Goal: Information Seeking & Learning: Check status

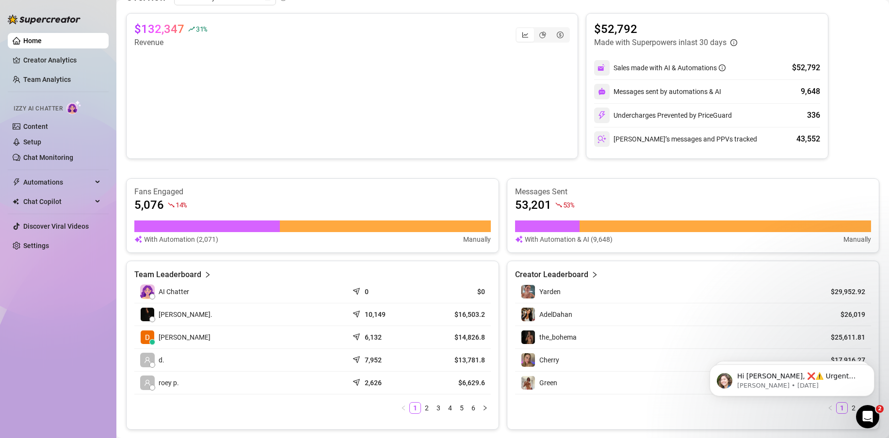
scroll to position [291, 0]
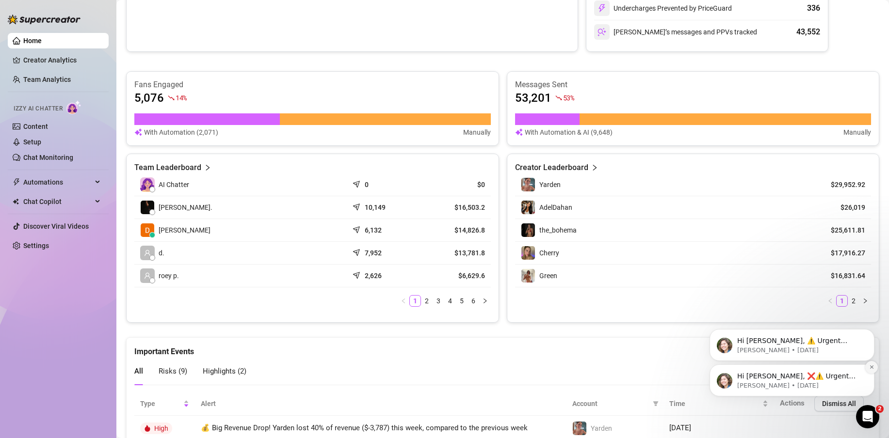
click at [871, 368] on icon "Dismiss notification" at bounding box center [871, 367] width 3 height 3
click at [870, 365] on icon "Dismiss notification" at bounding box center [871, 367] width 5 height 5
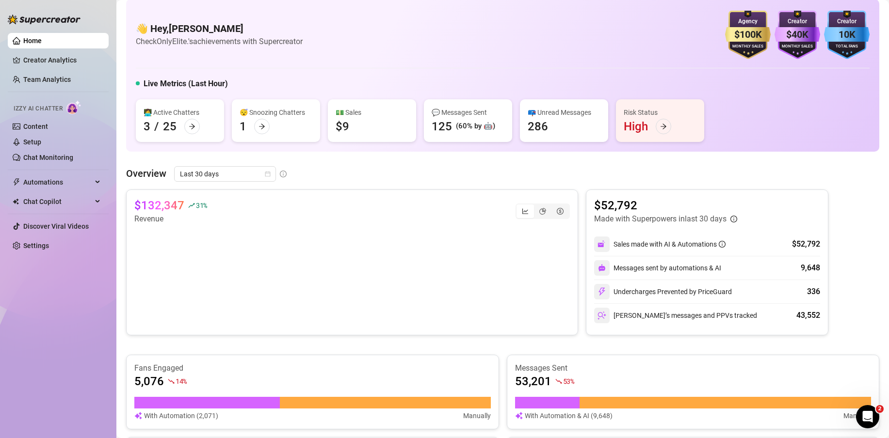
scroll to position [0, 0]
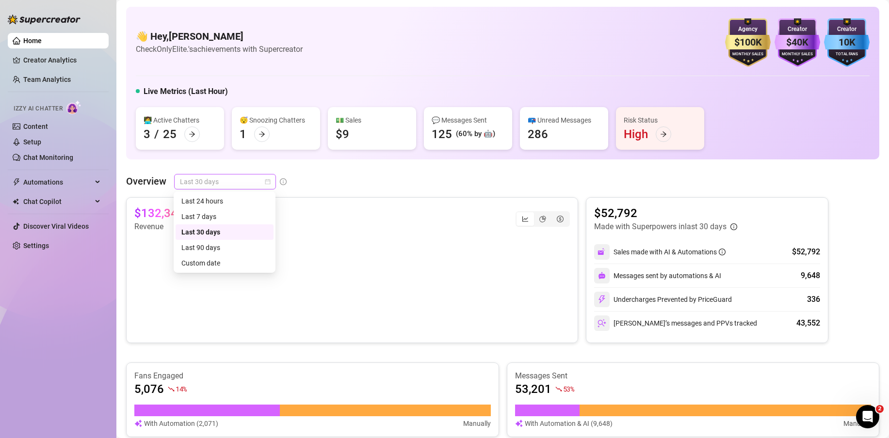
click at [227, 183] on span "Last 30 days" at bounding box center [225, 182] width 90 height 15
click at [350, 188] on div "Overview Last 30 days Last 30 days" at bounding box center [502, 182] width 753 height 16
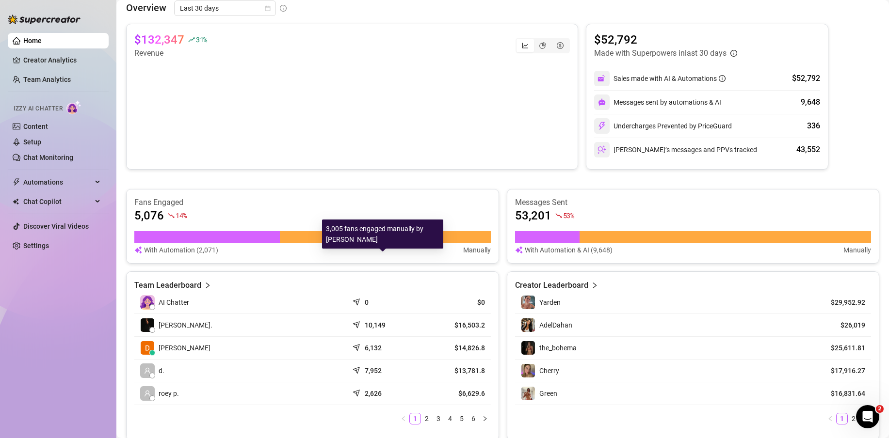
scroll to position [186, 0]
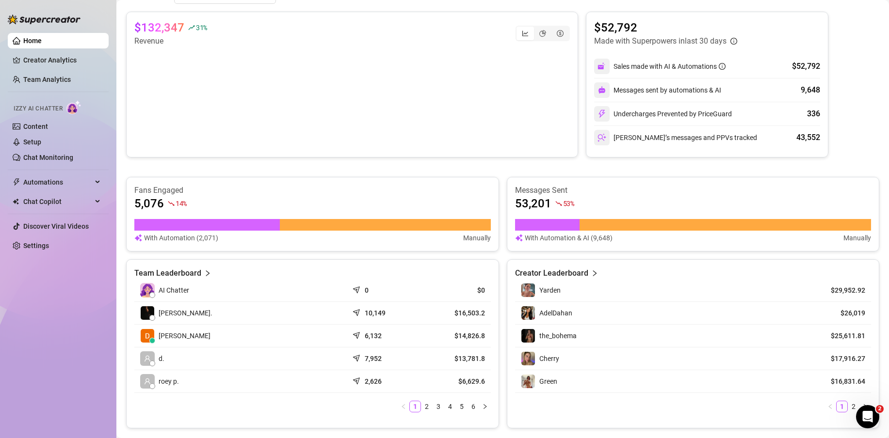
click at [663, 162] on div "$132,347 31 % Revenue $52,792 Made with Superpowers in last 30 days Sales made …" at bounding box center [502, 220] width 753 height 417
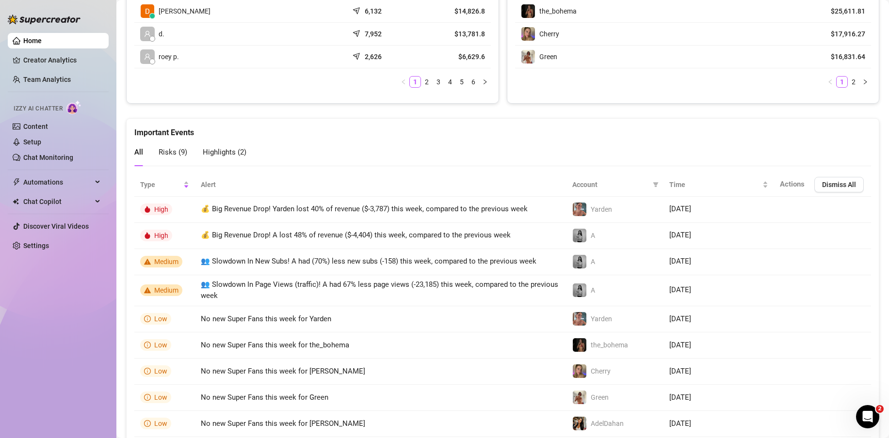
scroll to position [510, 0]
click at [33, 61] on link "Creator Analytics" at bounding box center [62, 60] width 78 height 16
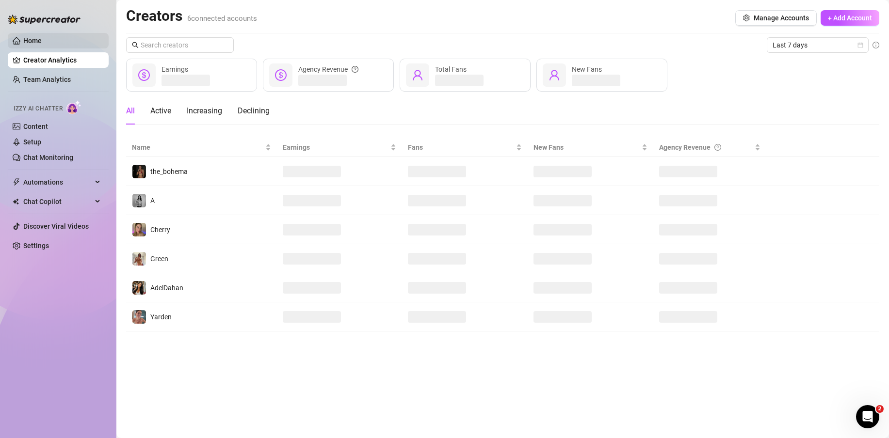
click at [38, 45] on link "Home" at bounding box center [32, 41] width 18 height 8
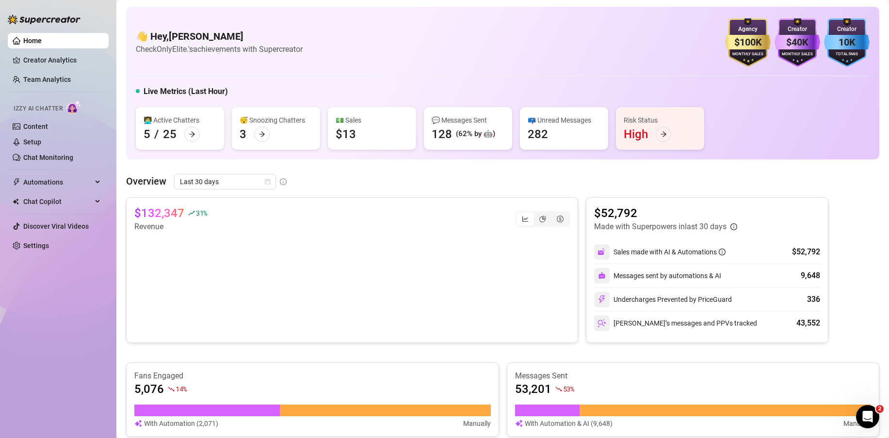
drag, startPoint x: 703, startPoint y: 51, endPoint x: 855, endPoint y: 48, distance: 151.8
click at [854, 46] on div "👋 Hey, Marko Check OnlyElite.'s achievements with Supercreator $100K Agency Mon…" at bounding box center [503, 42] width 734 height 48
click at [68, 62] on link "Creator Analytics" at bounding box center [62, 60] width 78 height 16
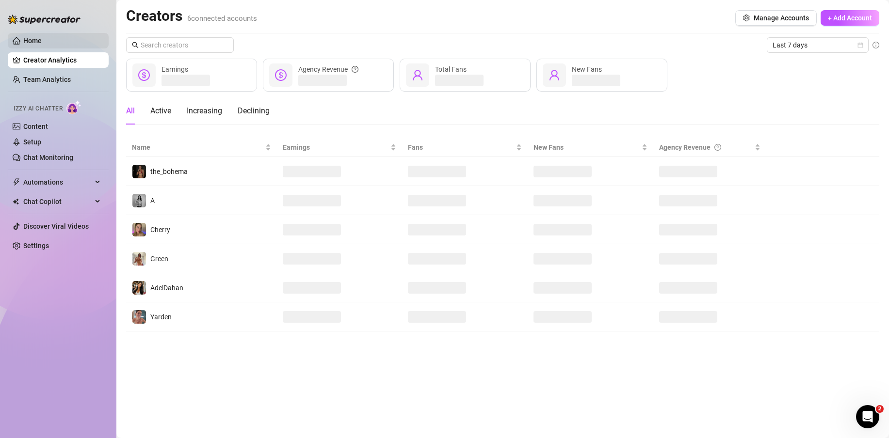
click at [42, 45] on link "Home" at bounding box center [32, 41] width 18 height 8
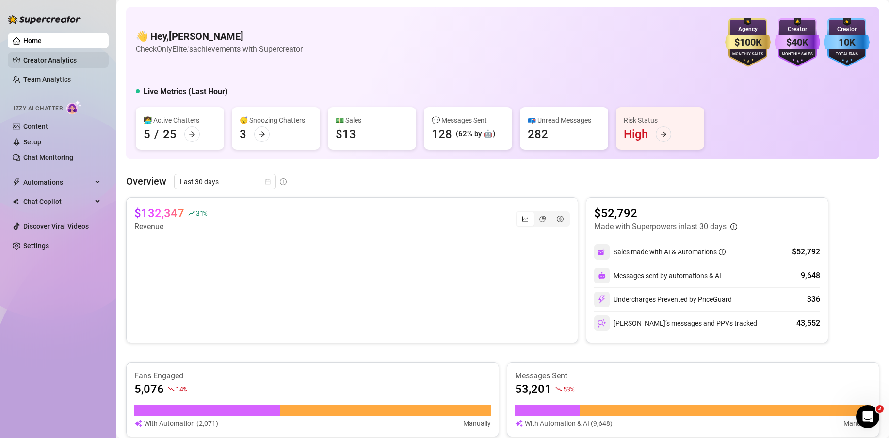
click at [57, 62] on link "Creator Analytics" at bounding box center [62, 60] width 78 height 16
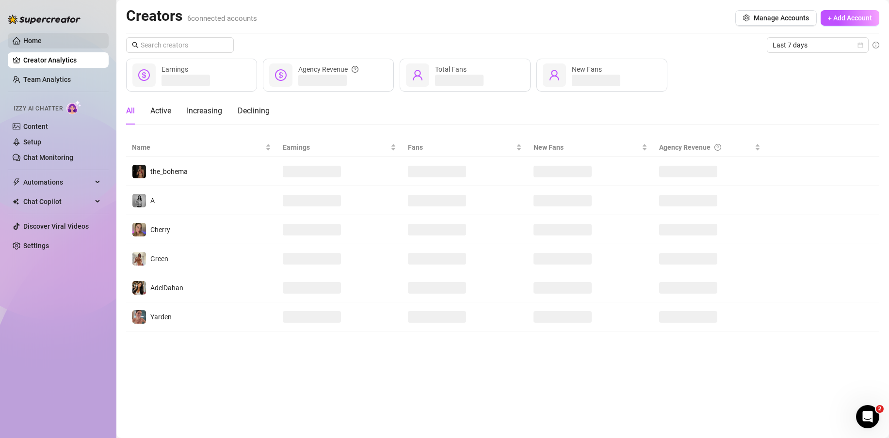
click at [33, 37] on link "Home" at bounding box center [32, 41] width 18 height 8
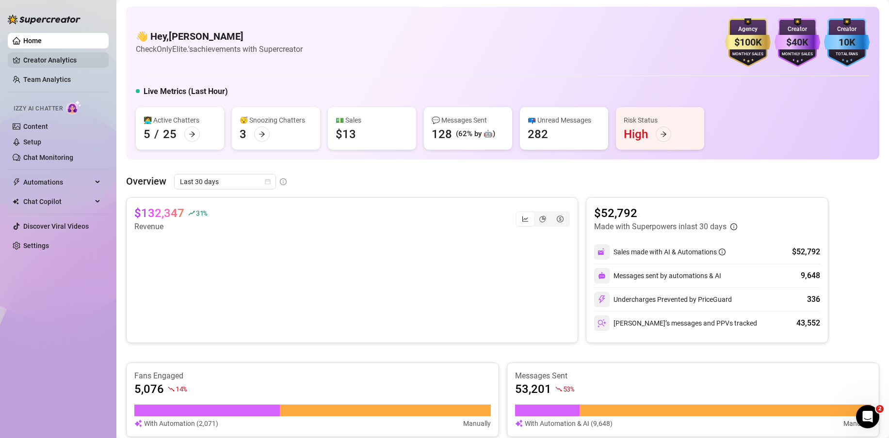
click at [48, 62] on link "Creator Analytics" at bounding box center [62, 60] width 78 height 16
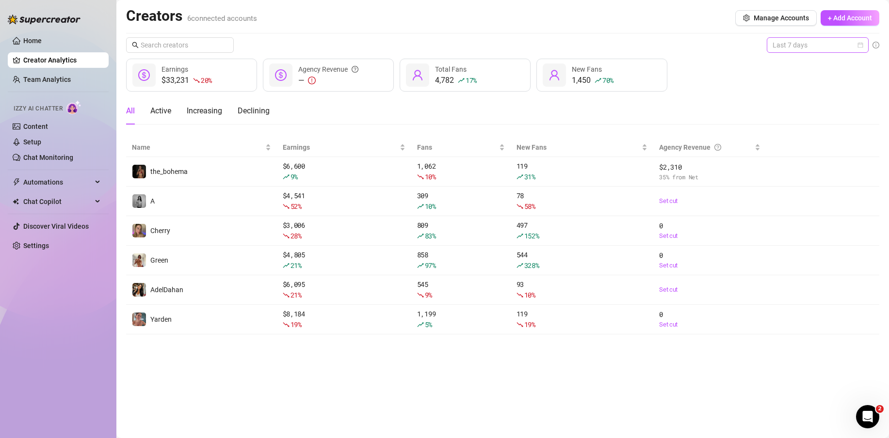
click at [787, 48] on span "Last 7 days" at bounding box center [818, 45] width 90 height 15
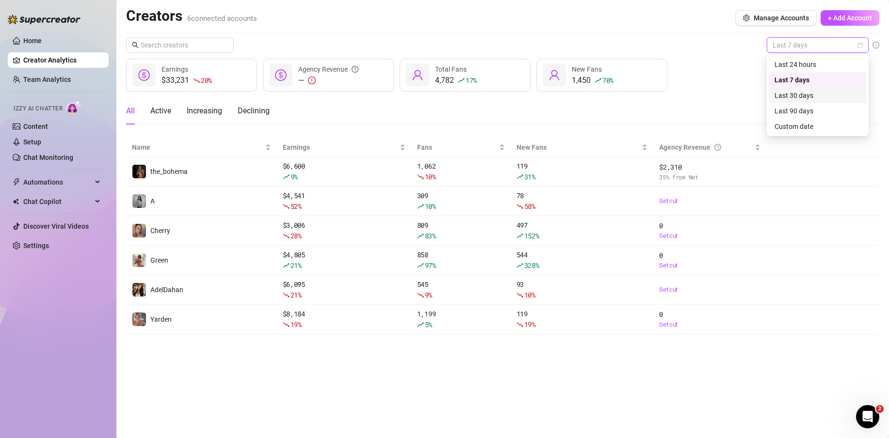
click at [797, 93] on div "Last 30 days" at bounding box center [817, 95] width 86 height 11
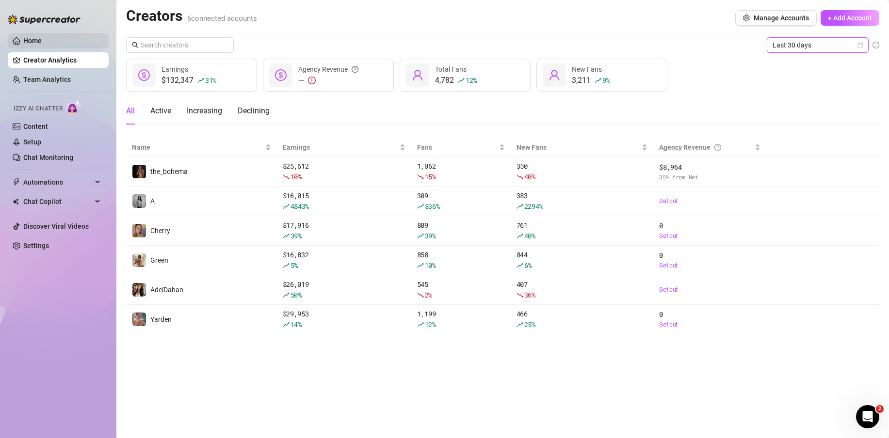
click at [23, 40] on link "Home" at bounding box center [32, 41] width 18 height 8
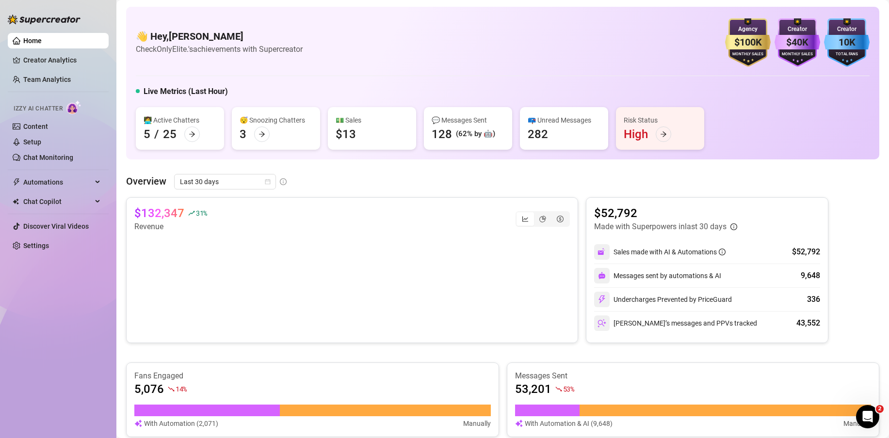
click at [172, 37] on h4 "👋 Hey, Marko" at bounding box center [219, 37] width 167 height 14
drag, startPoint x: 172, startPoint y: 37, endPoint x: 174, endPoint y: 50, distance: 13.7
click at [174, 50] on div "👋 Hey, Marko Check OnlyElite.'s achievements with Supercreator" at bounding box center [219, 43] width 167 height 26
click at [174, 50] on article "Check OnlyElite.'s achievements with Supercreator" at bounding box center [219, 49] width 167 height 12
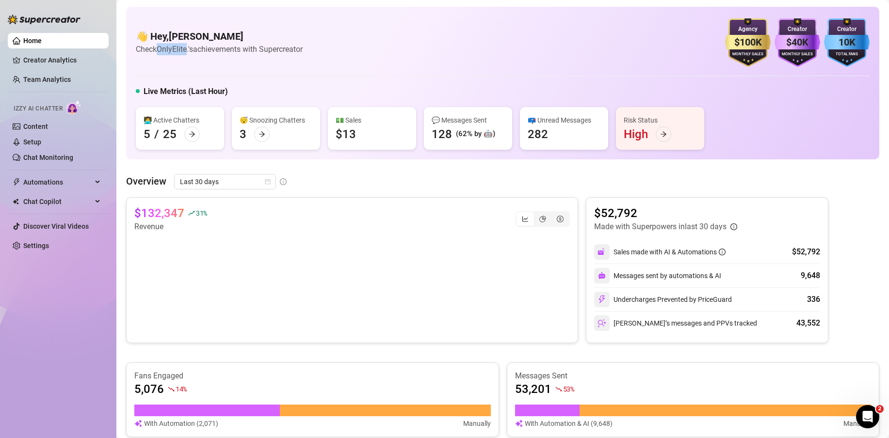
click at [174, 50] on article "Check OnlyElite.'s achievements with Supercreator" at bounding box center [219, 49] width 167 height 12
drag, startPoint x: 174, startPoint y: 50, endPoint x: 154, endPoint y: 32, distance: 27.1
click at [154, 32] on div "👋 Hey, Marko Check OnlyElite.'s achievements with Supercreator" at bounding box center [219, 43] width 167 height 26
click at [154, 32] on h4 "👋 Hey, Marko" at bounding box center [219, 37] width 167 height 14
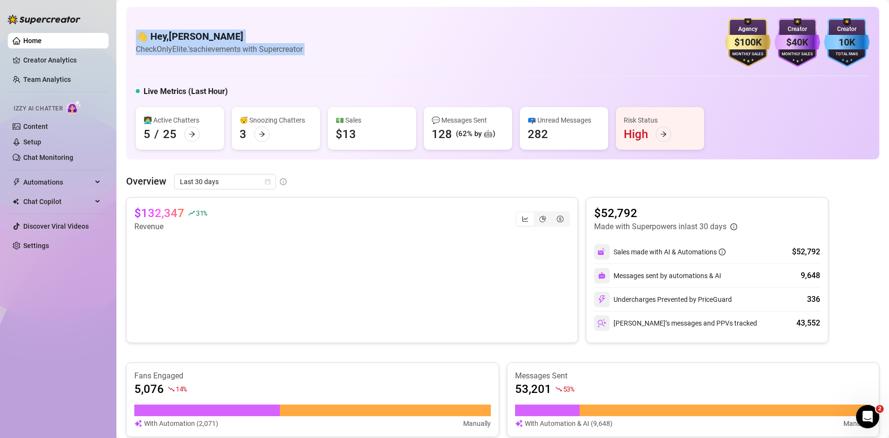
drag, startPoint x: 154, startPoint y: 32, endPoint x: 157, endPoint y: 45, distance: 13.5
click at [157, 45] on div "👋 Hey, Marko Check OnlyElite.'s achievements with Supercreator" at bounding box center [219, 43] width 167 height 26
click at [157, 45] on article "Check OnlyElite.'s achievements with Supercreator" at bounding box center [219, 49] width 167 height 12
drag, startPoint x: 157, startPoint y: 45, endPoint x: 152, endPoint y: 35, distance: 11.1
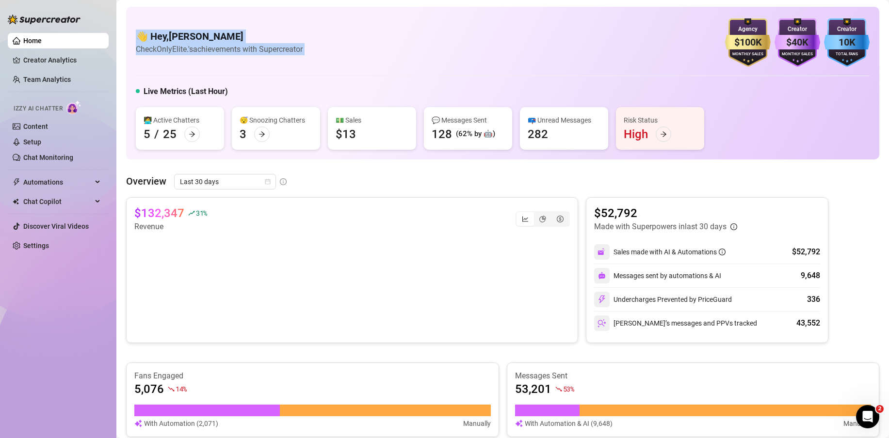
click at [152, 35] on div "👋 Hey, Marko Check OnlyElite.'s achievements with Supercreator" at bounding box center [219, 43] width 167 height 26
click at [152, 35] on h4 "👋 Hey, Marko" at bounding box center [219, 37] width 167 height 14
drag, startPoint x: 152, startPoint y: 34, endPoint x: 158, endPoint y: 48, distance: 15.2
click at [158, 48] on div "👋 Hey, Marko Check OnlyElite.'s achievements with Supercreator" at bounding box center [219, 43] width 167 height 26
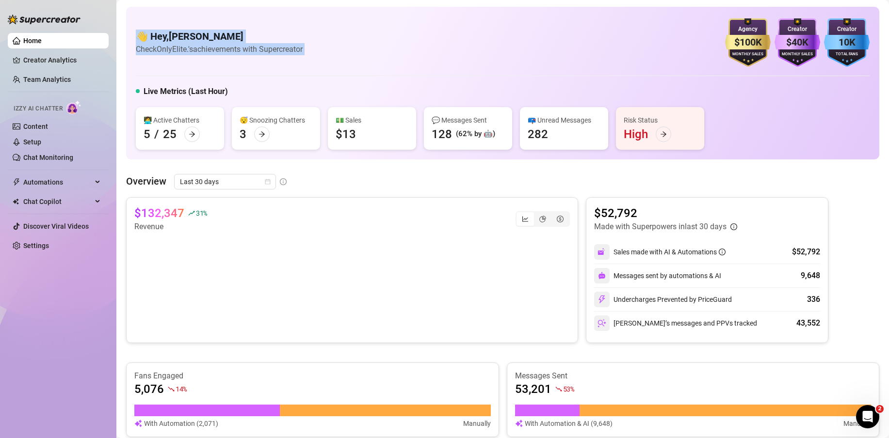
click at [158, 48] on article "Check OnlyElite.'s achievements with Supercreator" at bounding box center [219, 49] width 167 height 12
drag, startPoint x: 158, startPoint y: 48, endPoint x: 156, endPoint y: 34, distance: 13.3
click at [156, 34] on div "👋 Hey, Marko Check OnlyElite.'s achievements with Supercreator" at bounding box center [219, 43] width 167 height 26
click at [156, 34] on h4 "👋 Hey, Marko" at bounding box center [219, 37] width 167 height 14
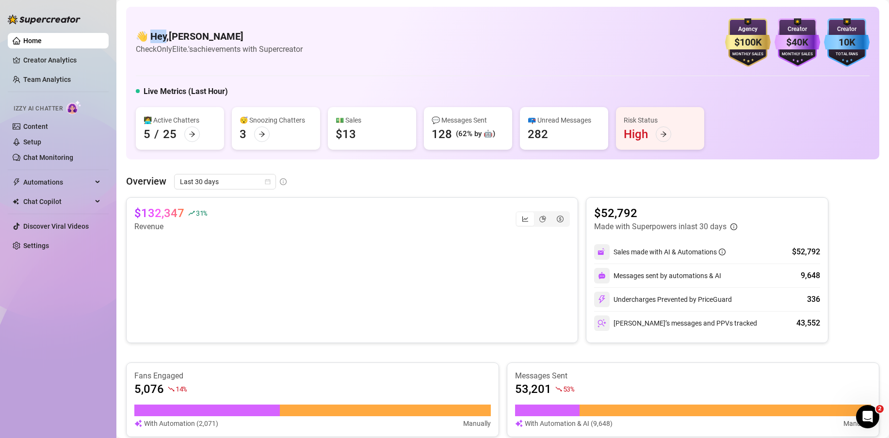
click at [156, 34] on h4 "👋 Hey, Marko" at bounding box center [219, 37] width 167 height 14
drag, startPoint x: 156, startPoint y: 34, endPoint x: 161, endPoint y: 50, distance: 16.4
click at [161, 50] on div "👋 Hey, Marko Check OnlyElite.'s achievements with Supercreator" at bounding box center [219, 43] width 167 height 26
click at [161, 50] on article "Check OnlyElite.'s achievements with Supercreator" at bounding box center [219, 49] width 167 height 12
